Goal: Task Accomplishment & Management: Use online tool/utility

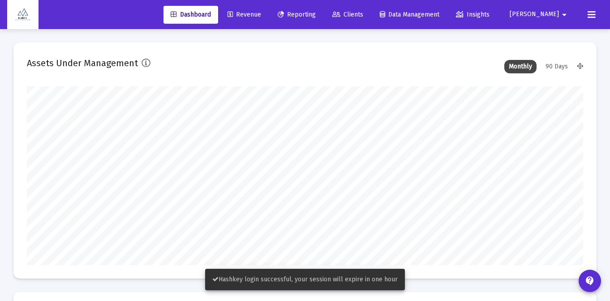
scroll to position [179, 556]
type input "[DATE]"
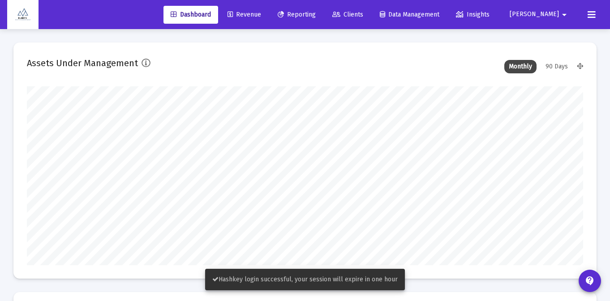
click at [275, 5] on div "Dashboard Revenue Reporting Clients Data Management Insights [PERSON_NAME] arro…" at bounding box center [304, 14] width 595 height 29
click at [261, 14] on span "Revenue" at bounding box center [244, 15] width 34 height 8
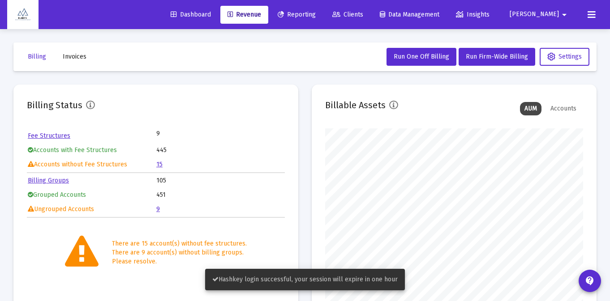
scroll to position [179, 258]
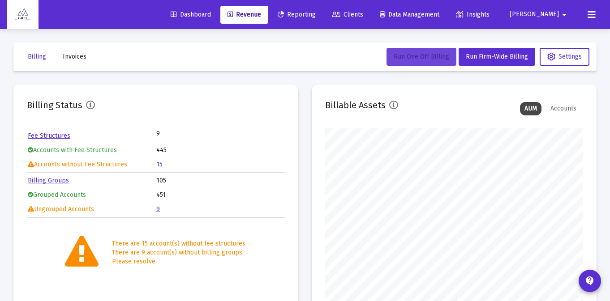
click at [442, 55] on span "Run One Off Billing" at bounding box center [420, 57] width 55 height 8
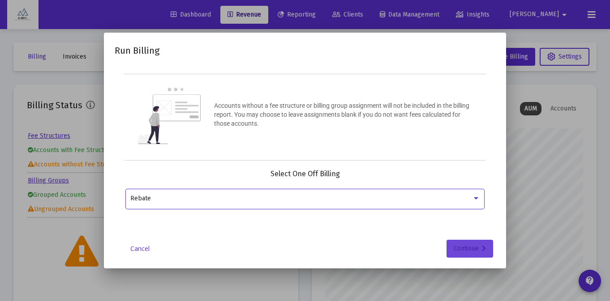
click at [467, 250] on div "Continue" at bounding box center [469, 249] width 32 height 18
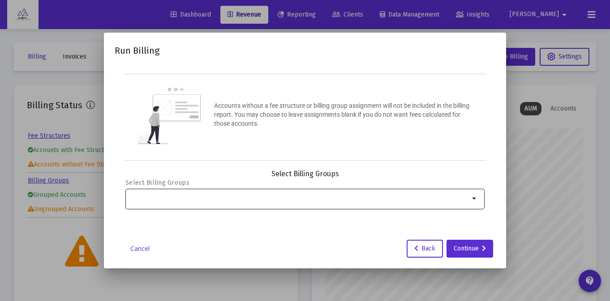
click at [477, 194] on mat-icon "arrow_drop_down" at bounding box center [474, 198] width 11 height 11
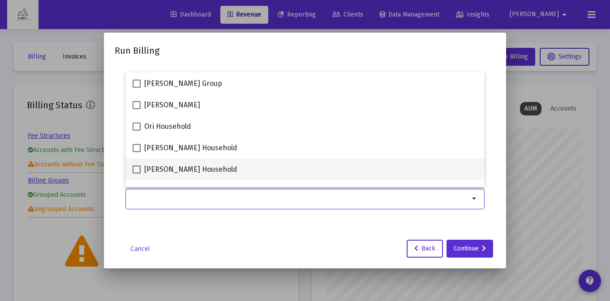
click at [424, 159] on div "[PERSON_NAME] Household" at bounding box center [304, 168] width 345 height 21
checkbox input "true"
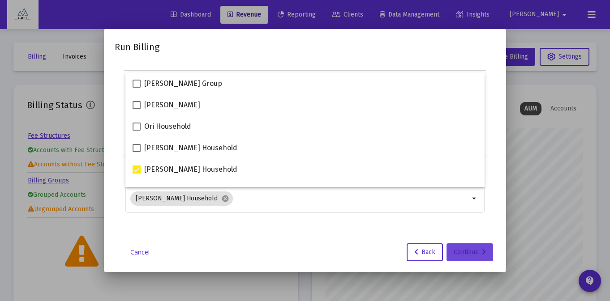
click at [478, 254] on div "Continue" at bounding box center [469, 252] width 32 height 18
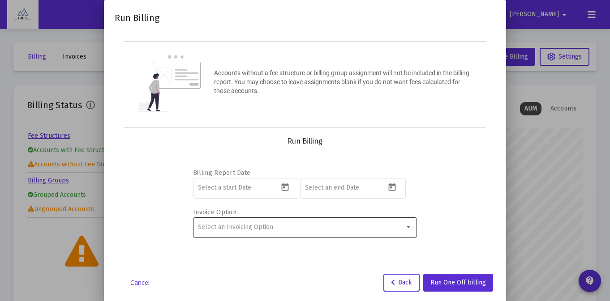
click at [410, 234] on div "Select an Invoicing Option" at bounding box center [305, 227] width 214 height 22
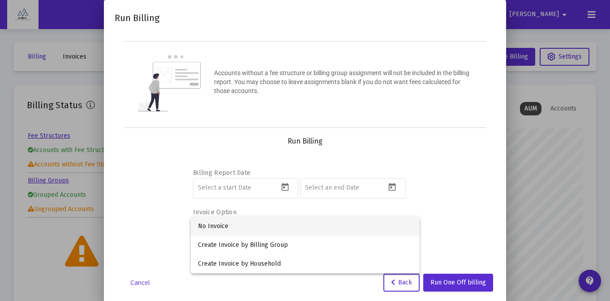
click at [434, 162] on div at bounding box center [305, 150] width 610 height 301
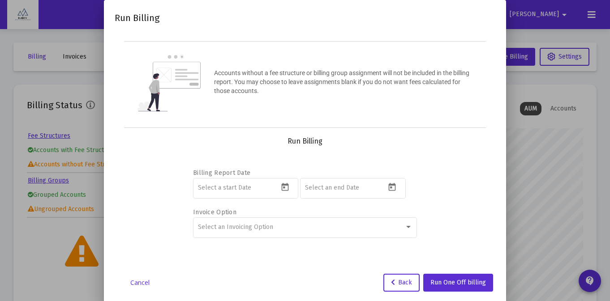
click at [146, 270] on div "Run Billing Accounts without a fee structure or billing group assignment will n…" at bounding box center [305, 151] width 380 height 281
click at [144, 279] on link "Cancel" at bounding box center [139, 282] width 45 height 9
